Goal: Information Seeking & Learning: Compare options

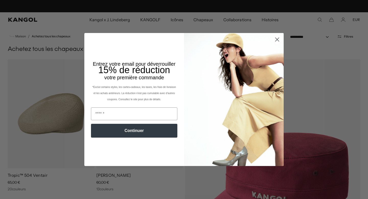
scroll to position [0, 105]
click at [277, 40] on circle "Fermer la boîte de dialogue" at bounding box center [277, 39] width 8 height 8
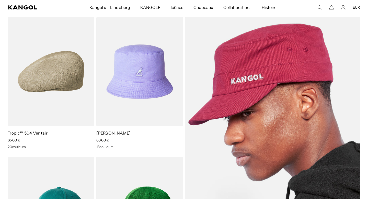
scroll to position [0, 0]
click at [254, 99] on img at bounding box center [272, 141] width 175 height 248
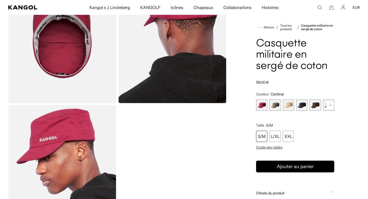
scroll to position [0, 105]
click at [276, 107] on span "2 sur 9" at bounding box center [274, 104] width 11 height 11
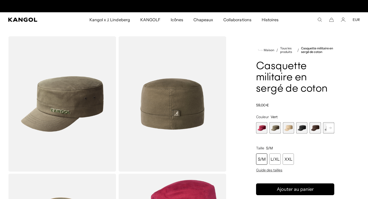
scroll to position [0, 105]
click at [289, 128] on span "3 sur 9" at bounding box center [288, 127] width 11 height 11
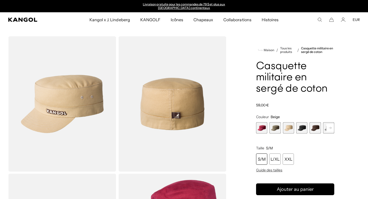
click at [302, 130] on span "4 sur 9" at bounding box center [301, 127] width 11 height 11
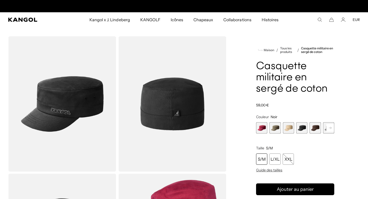
scroll to position [0, 105]
click at [314, 129] on span "5 sur 9" at bounding box center [314, 127] width 11 height 11
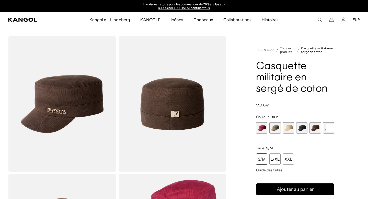
click at [330, 129] on rect at bounding box center [330, 128] width 8 height 8
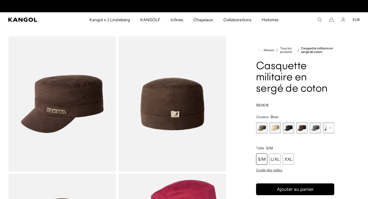
scroll to position [0, 105]
click at [330, 129] on rect at bounding box center [330, 128] width 8 height 8
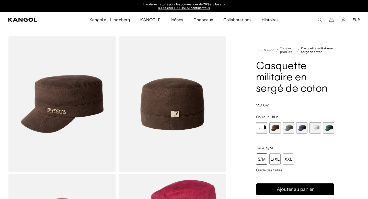
click at [327, 128] on span "9 sur 9" at bounding box center [328, 127] width 11 height 11
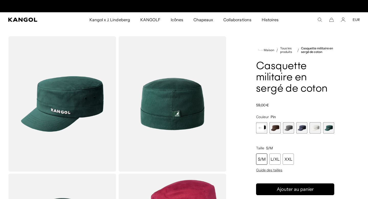
scroll to position [0, 105]
click at [318, 127] on span "8 sur 9" at bounding box center [314, 127] width 11 height 11
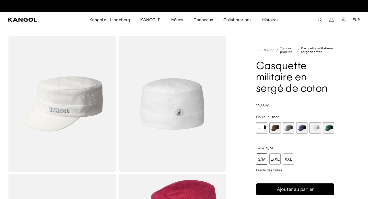
click at [302, 128] on span "7 sur 9" at bounding box center [301, 127] width 11 height 11
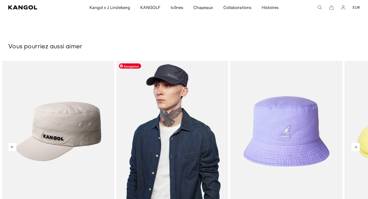
click at [182, 142] on img "2 sur 5" at bounding box center [172, 131] width 112 height 141
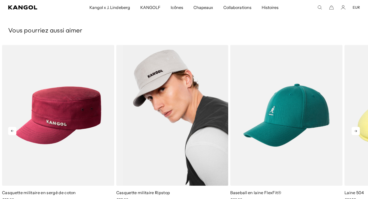
click at [180, 133] on img "2 sur 5" at bounding box center [172, 115] width 112 height 141
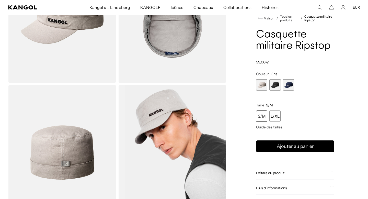
click at [278, 87] on span "2 sur 3" at bounding box center [274, 84] width 11 height 11
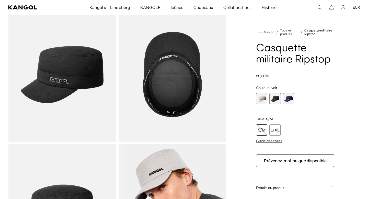
click at [287, 102] on span "3 sur 3" at bounding box center [288, 98] width 11 height 11
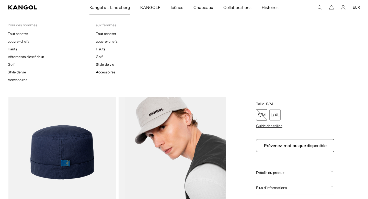
scroll to position [0, 105]
click at [112, 7] on font "Kangol x J. Lindeberg" at bounding box center [109, 7] width 41 height 5
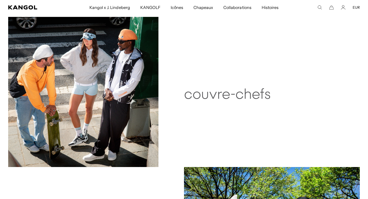
scroll to position [284, 0]
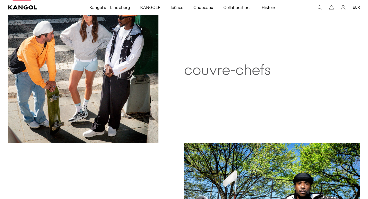
click at [118, 95] on img at bounding box center [83, 68] width 150 height 150
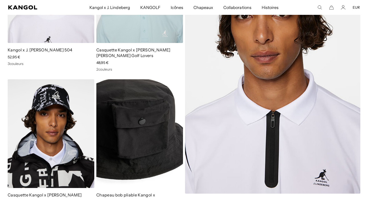
scroll to position [0, 105]
click at [143, 139] on img at bounding box center [139, 133] width 87 height 109
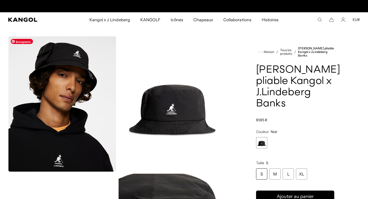
scroll to position [0, 105]
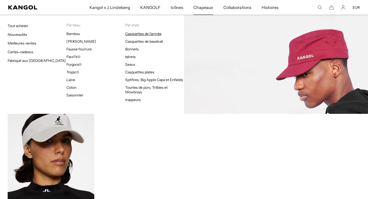
click at [153, 32] on font "Casquettes de l'armée" at bounding box center [143, 33] width 36 height 5
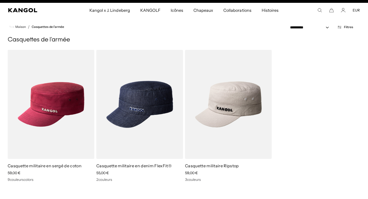
scroll to position [8, 0]
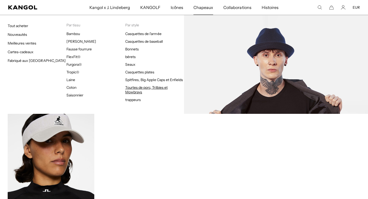
click at [160, 89] on font "Tourtes de porc, Trilbies et Mowbrays" at bounding box center [146, 89] width 42 height 9
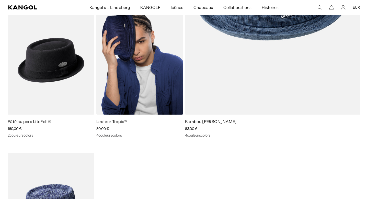
scroll to position [192, 0]
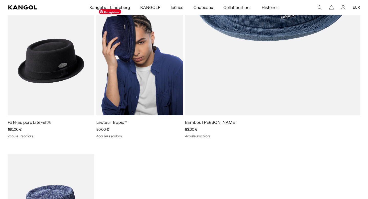
click at [135, 88] on img at bounding box center [139, 61] width 87 height 109
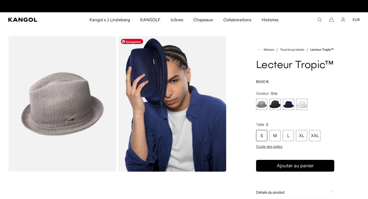
scroll to position [0, 105]
click at [274, 104] on span "2 sur 4" at bounding box center [274, 104] width 11 height 11
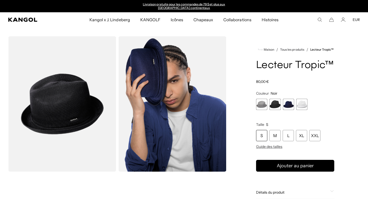
click at [290, 107] on span "3 sur 4" at bounding box center [288, 104] width 11 height 11
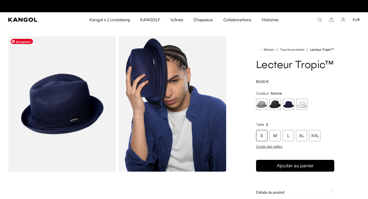
scroll to position [0, 105]
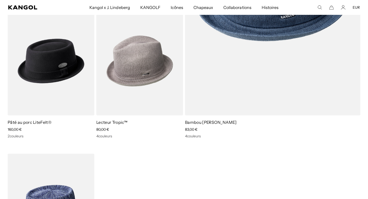
scroll to position [192, 0]
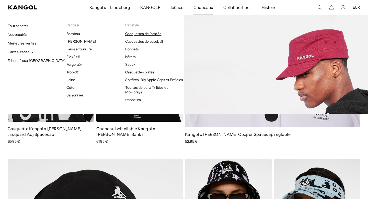
scroll to position [0, 105]
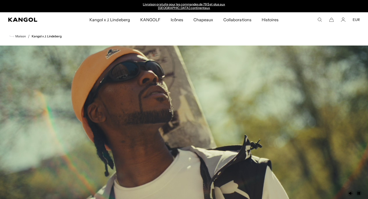
scroll to position [284, 0]
